Goal: Task Accomplishment & Management: Use online tool/utility

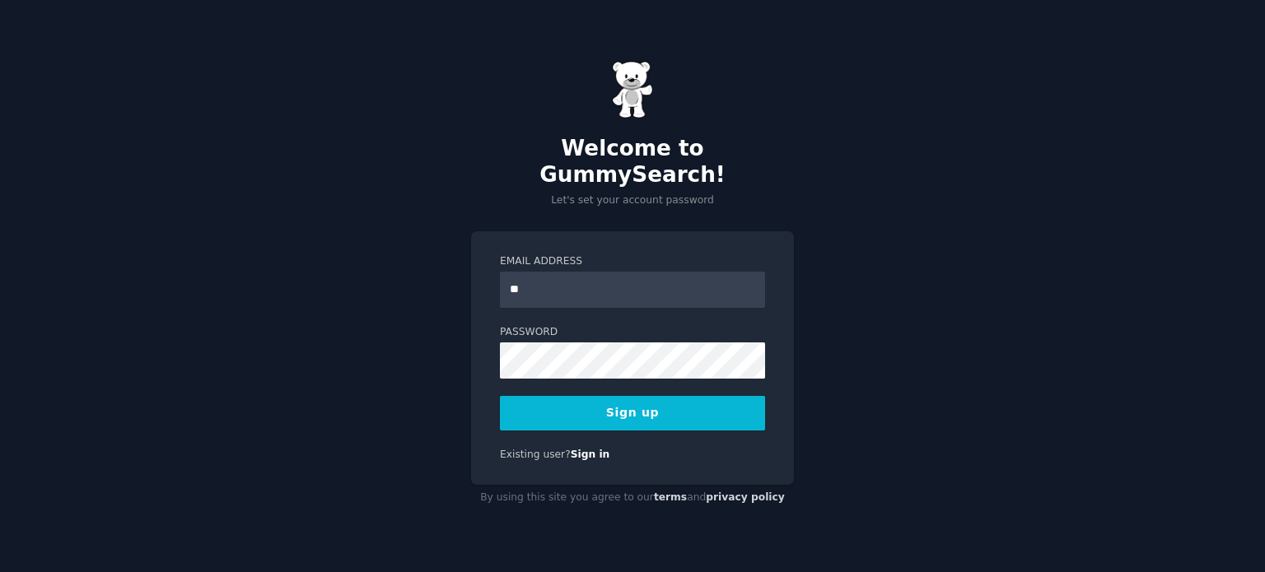
click at [824, 151] on div "Welcome to GummySearch! Let's set your account password Email Address ** Passwo…" at bounding box center [632, 286] width 1265 height 572
click at [715, 272] on input "**" at bounding box center [632, 290] width 265 height 36
type input "**********"
click at [744, 404] on button "Sign up" at bounding box center [632, 413] width 265 height 35
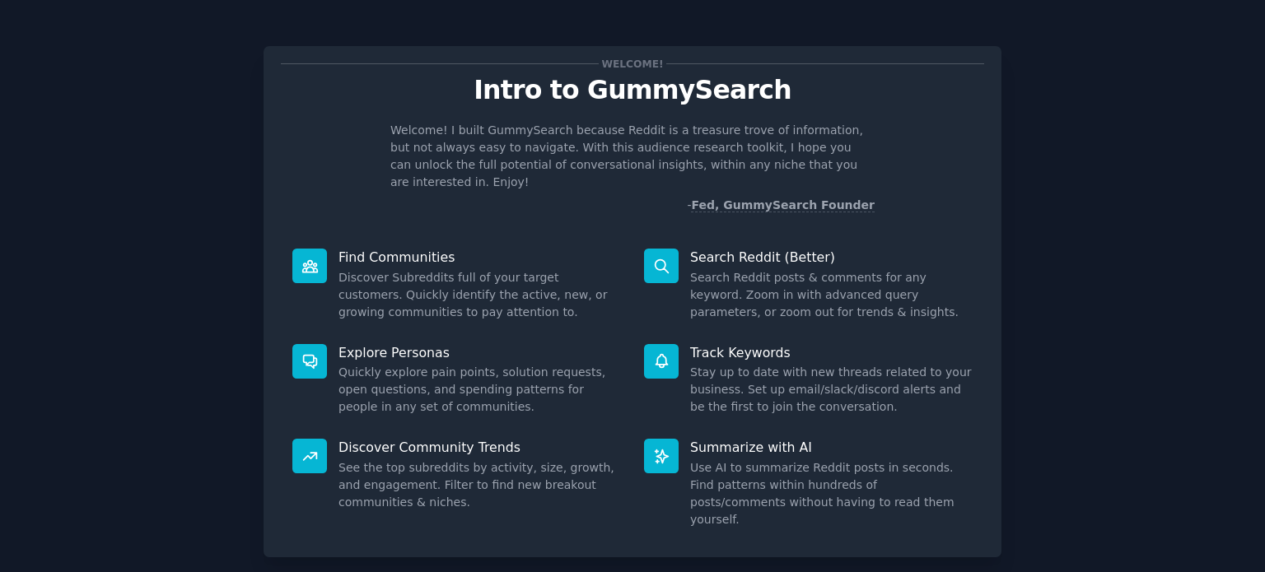
scroll to position [72, 0]
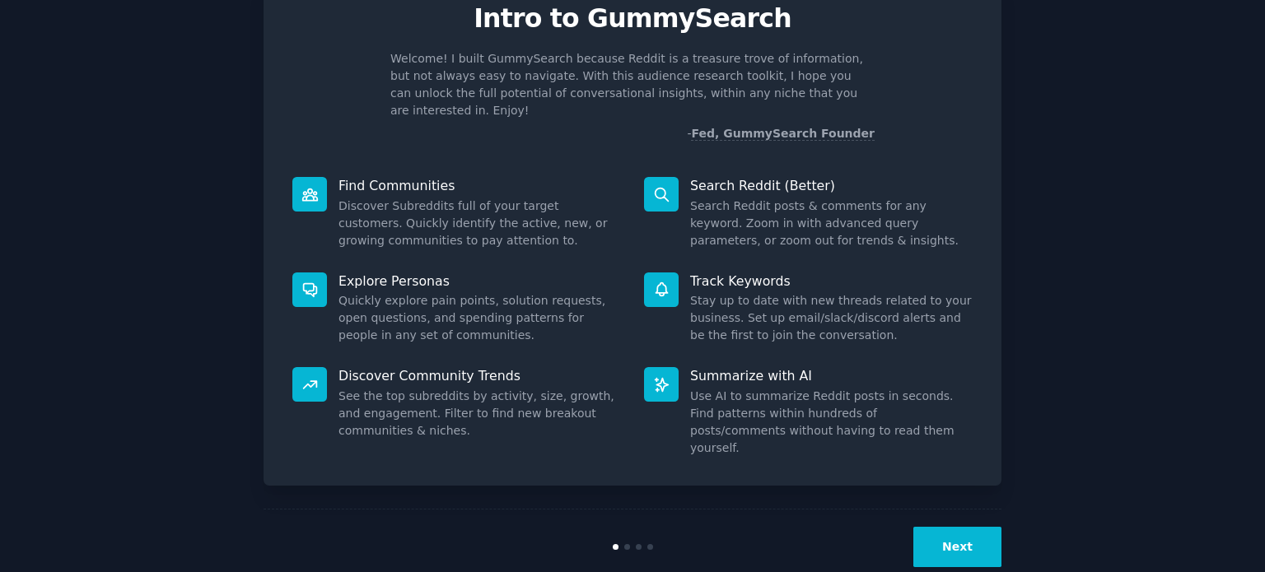
click at [958, 527] on button "Next" at bounding box center [957, 547] width 88 height 40
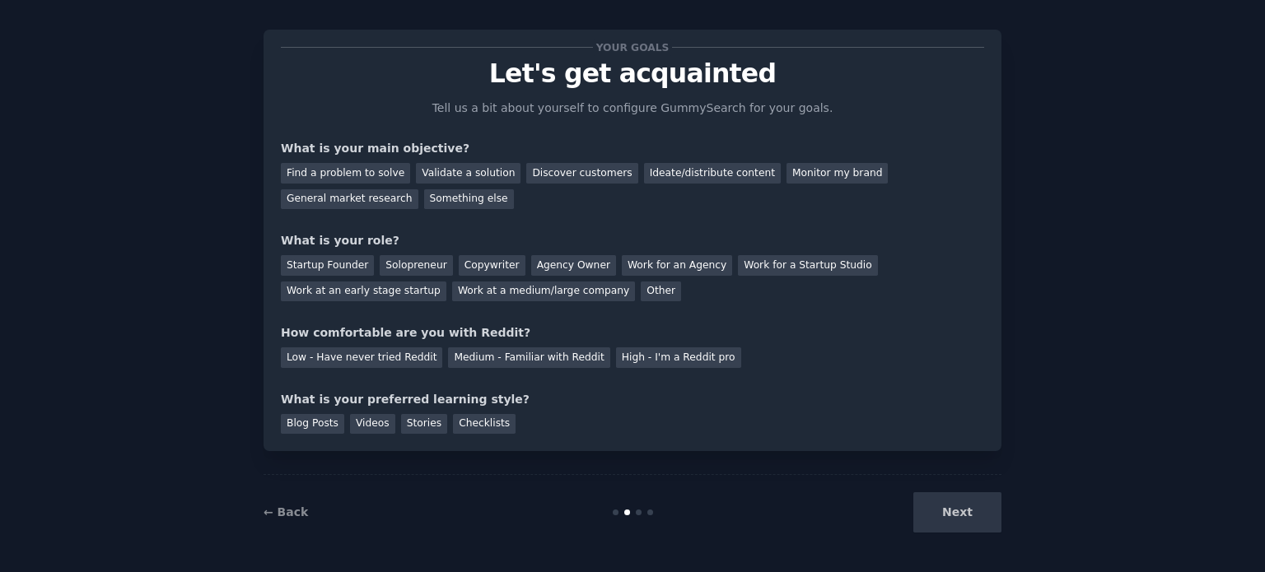
click at [935, 516] on div "Next" at bounding box center [878, 512] width 246 height 40
click at [953, 513] on div "Next" at bounding box center [878, 512] width 246 height 40
click at [386, 170] on div "Find a problem to solve" at bounding box center [345, 173] width 129 height 21
click at [969, 518] on div "Next" at bounding box center [878, 512] width 246 height 40
click at [438, 273] on div "Startup Founder Solopreneur Copywriter Agency Owner Work for an Agency Work for…" at bounding box center [632, 275] width 703 height 52
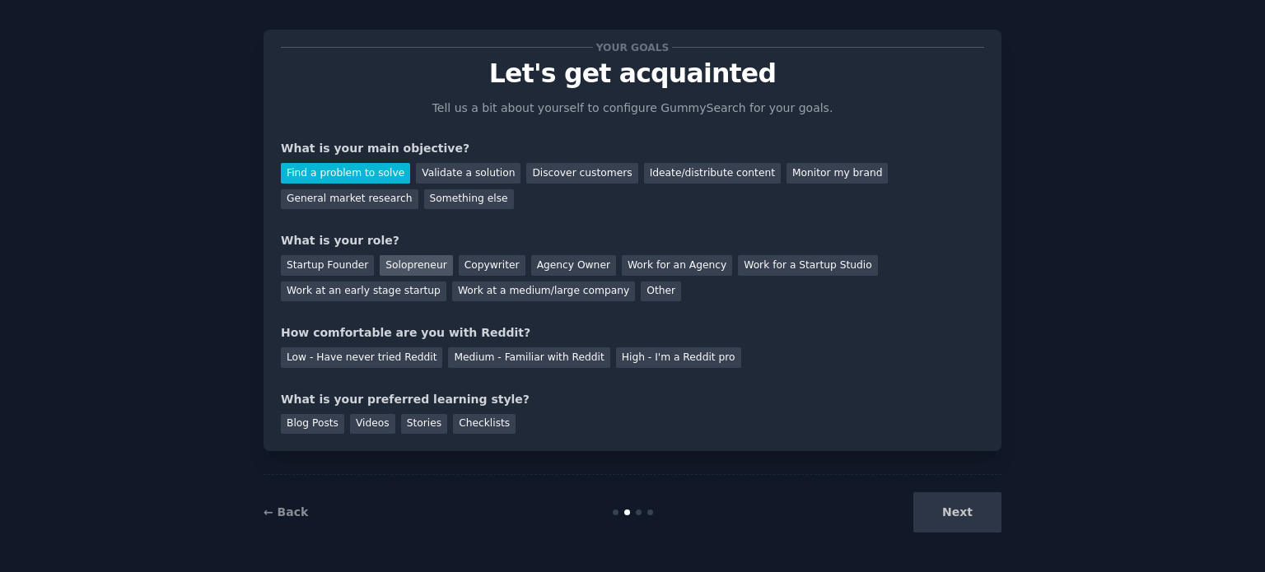
click at [409, 273] on div "Solopreneur" at bounding box center [416, 265] width 72 height 21
click at [383, 361] on div "Low - Have never tried Reddit" at bounding box center [361, 357] width 161 height 21
click at [405, 424] on div "Stories" at bounding box center [424, 424] width 46 height 21
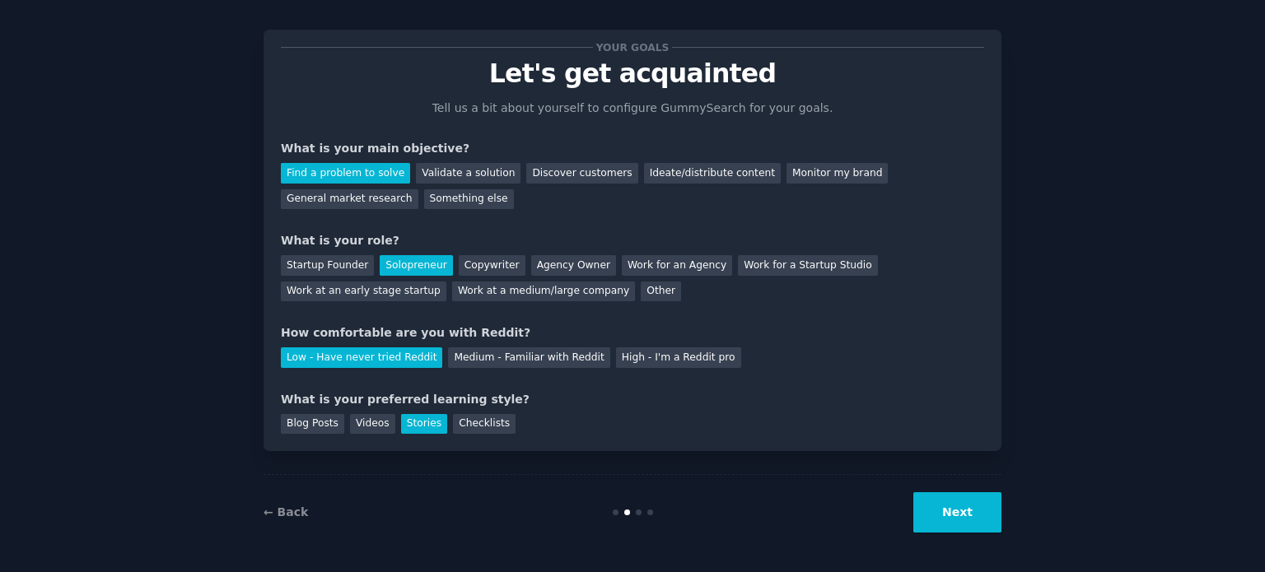
click at [955, 510] on button "Next" at bounding box center [957, 512] width 88 height 40
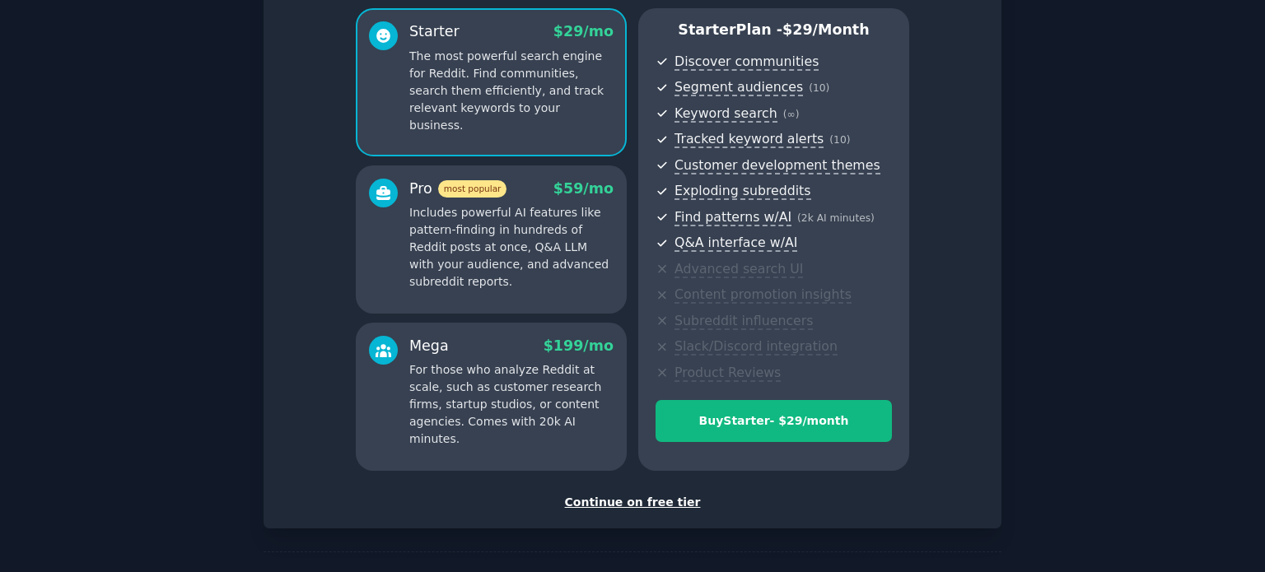
scroll to position [138, 0]
click at [651, 503] on div "Continue on free tier" at bounding box center [632, 503] width 703 height 17
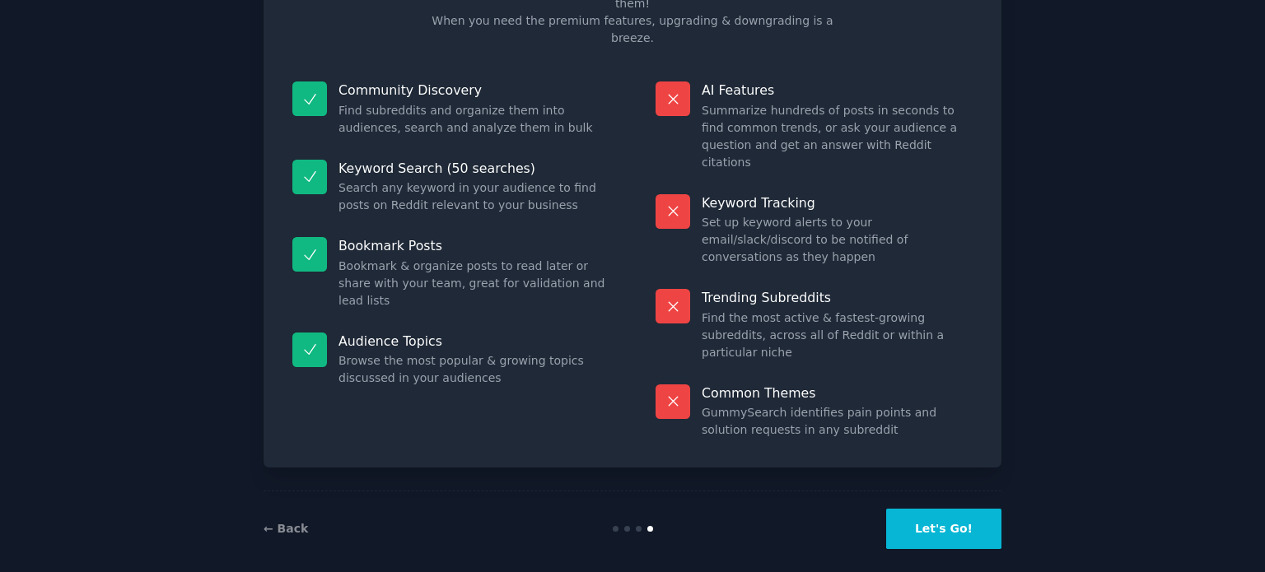
scroll to position [68, 0]
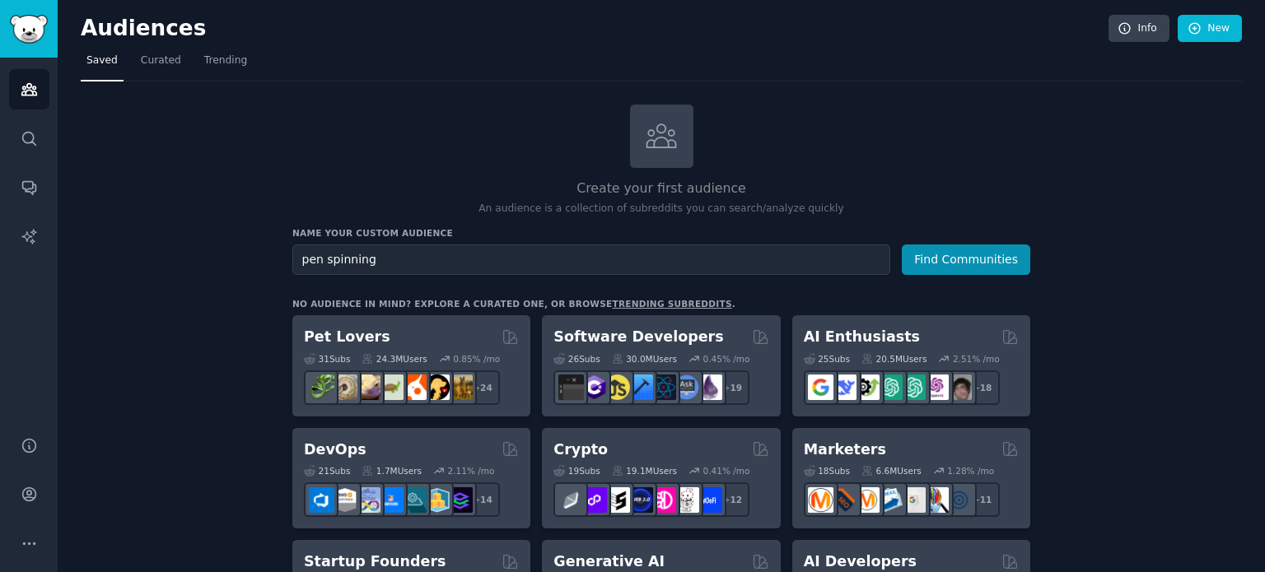
type input "pen spinning"
click at [902, 245] on button "Find Communities" at bounding box center [966, 260] width 128 height 30
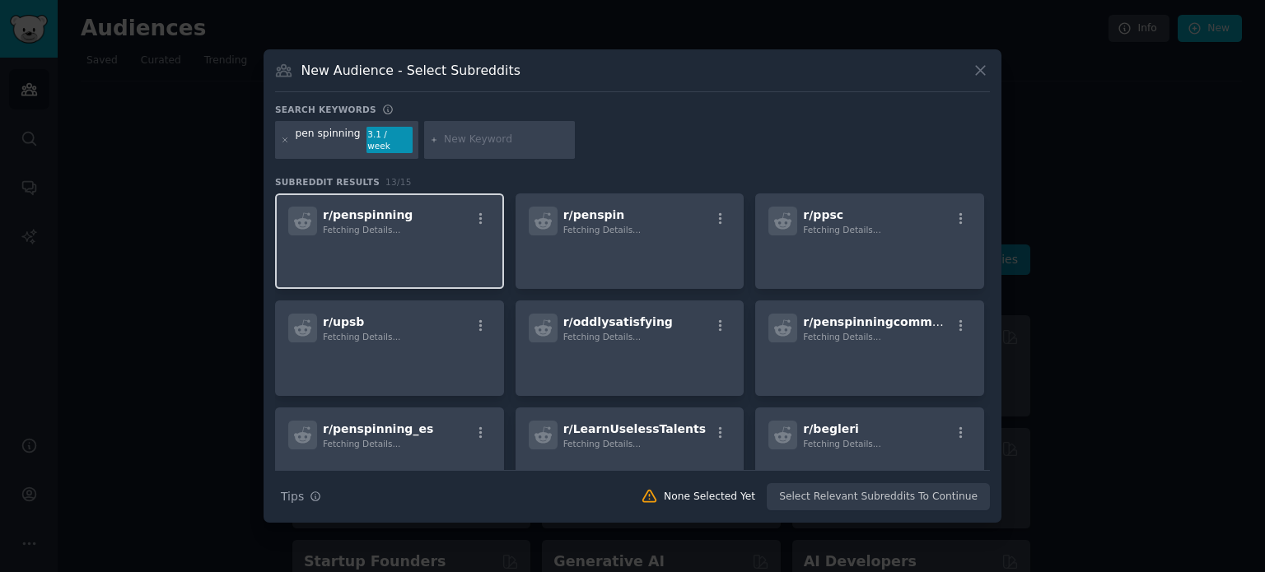
click at [363, 212] on span "r/ penspinning" at bounding box center [368, 214] width 90 height 13
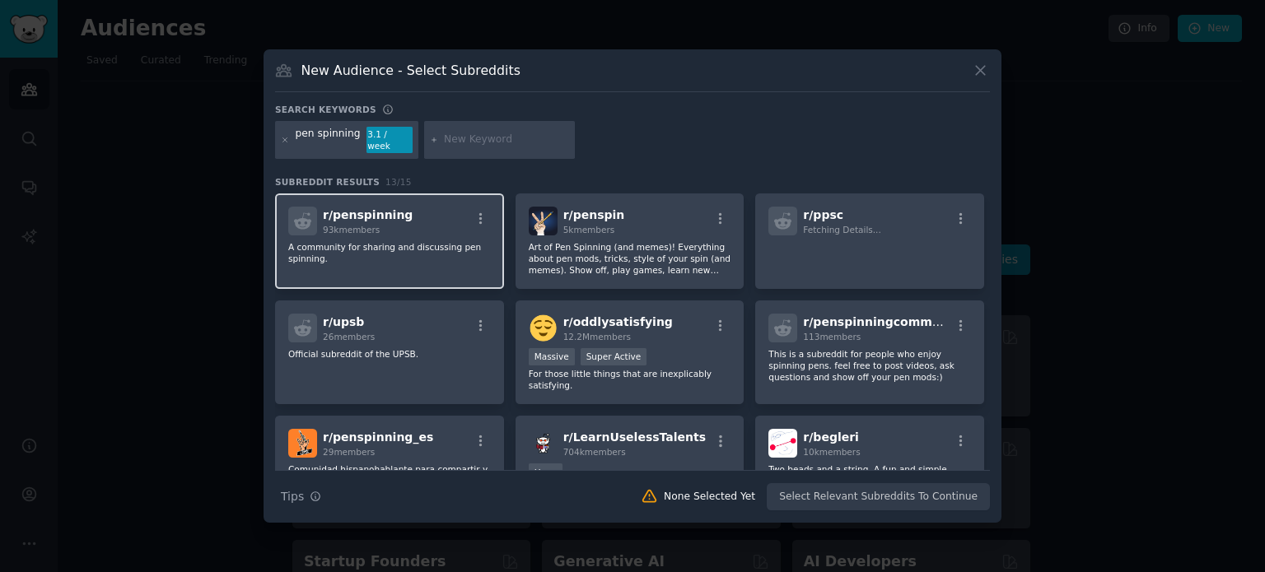
click at [363, 212] on span "r/ penspinning" at bounding box center [368, 214] width 90 height 13
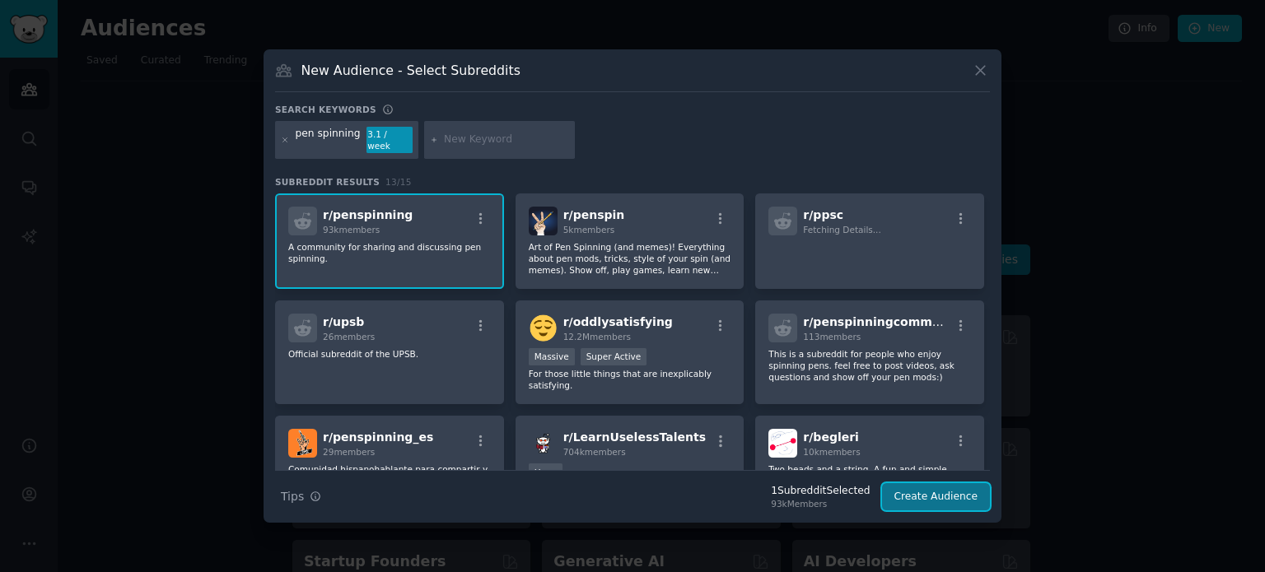
click at [941, 492] on button "Create Audience" at bounding box center [936, 497] width 109 height 28
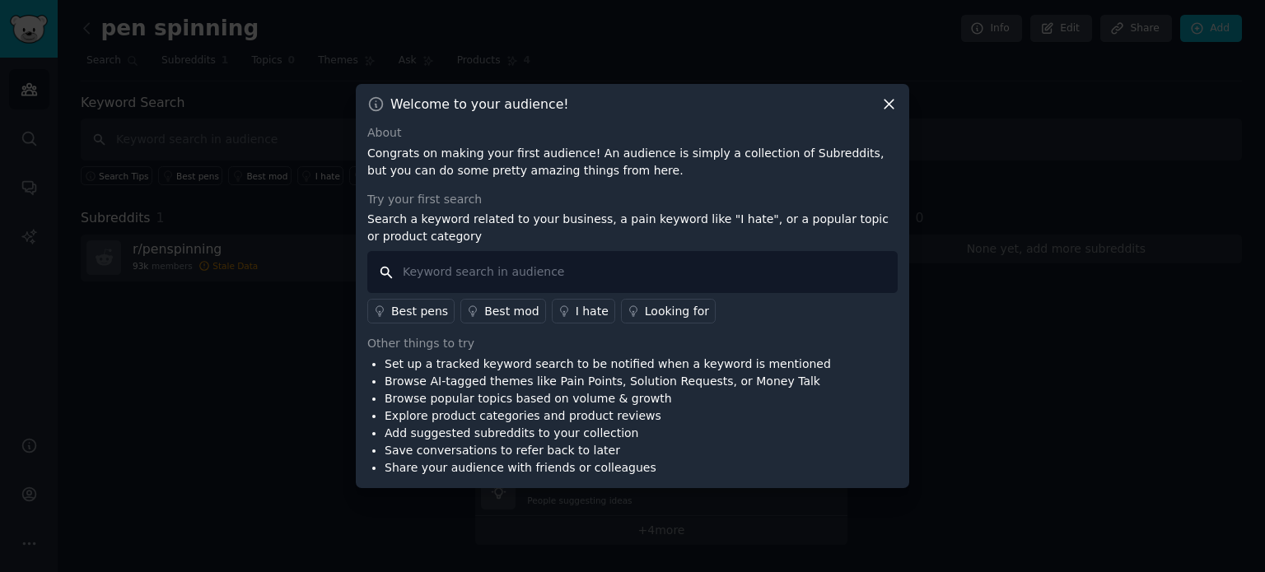
click at [683, 271] on input "text" at bounding box center [632, 272] width 530 height 42
click at [887, 102] on icon at bounding box center [888, 104] width 9 height 9
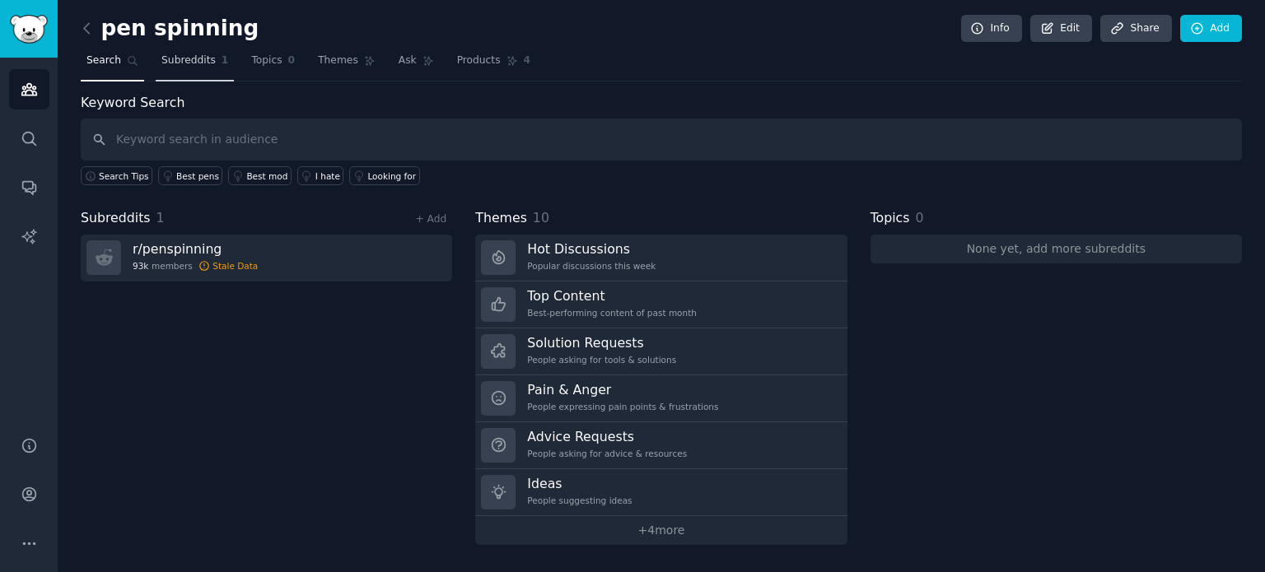
click at [221, 63] on span "1" at bounding box center [224, 61] width 7 height 15
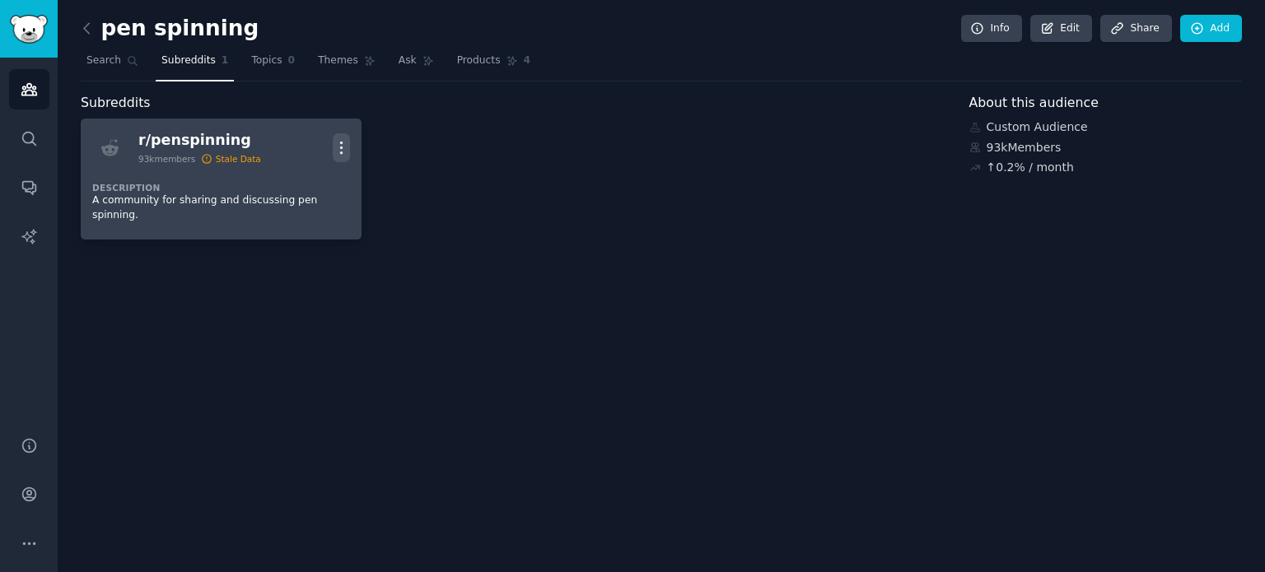
click at [338, 139] on icon "button" at bounding box center [341, 147] width 17 height 17
